Goal: Register for event/course

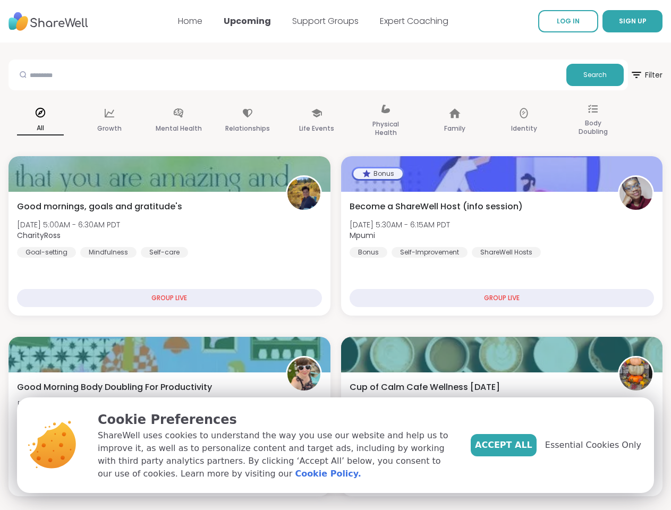
click at [619, 21] on span "SIGN UP" at bounding box center [633, 20] width 28 height 9
click at [630, 75] on span "Filter" at bounding box center [646, 75] width 32 height 26
click at [72, 121] on div "All" at bounding box center [41, 121] width 64 height 53
click at [141, 121] on div "Growth" at bounding box center [110, 121] width 64 height 53
